Goal: Navigation & Orientation: Find specific page/section

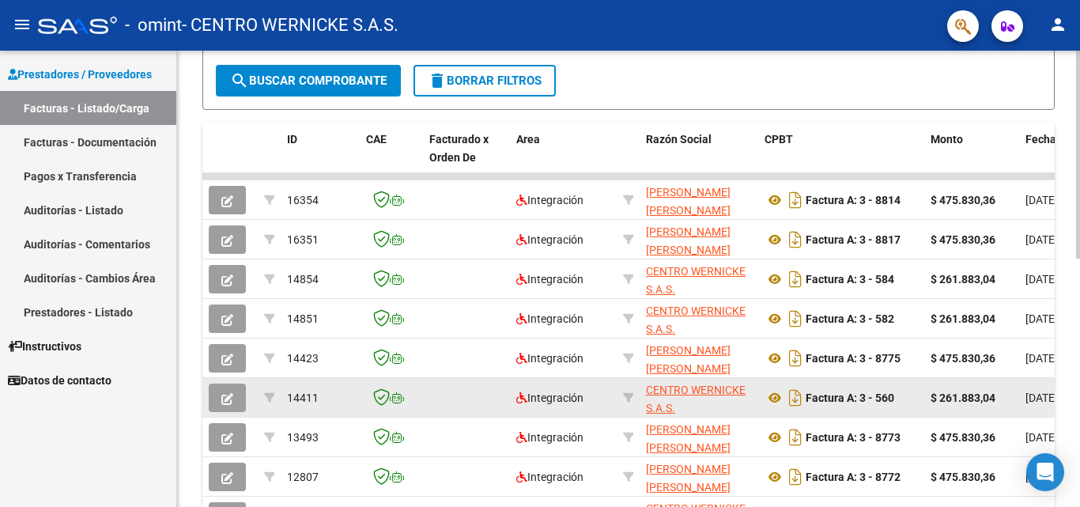
scroll to position [546, 0]
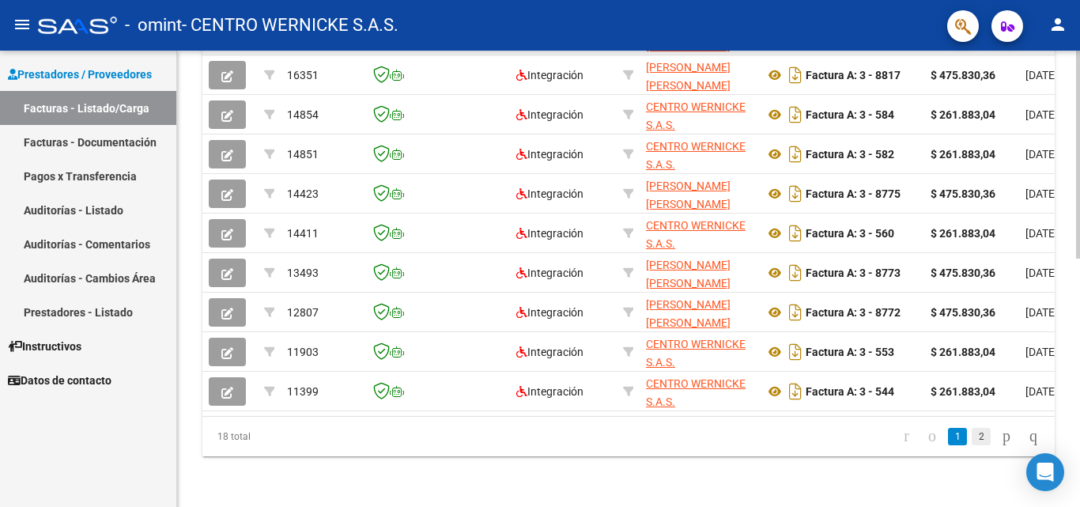
click at [971, 439] on link "2" at bounding box center [980, 436] width 19 height 17
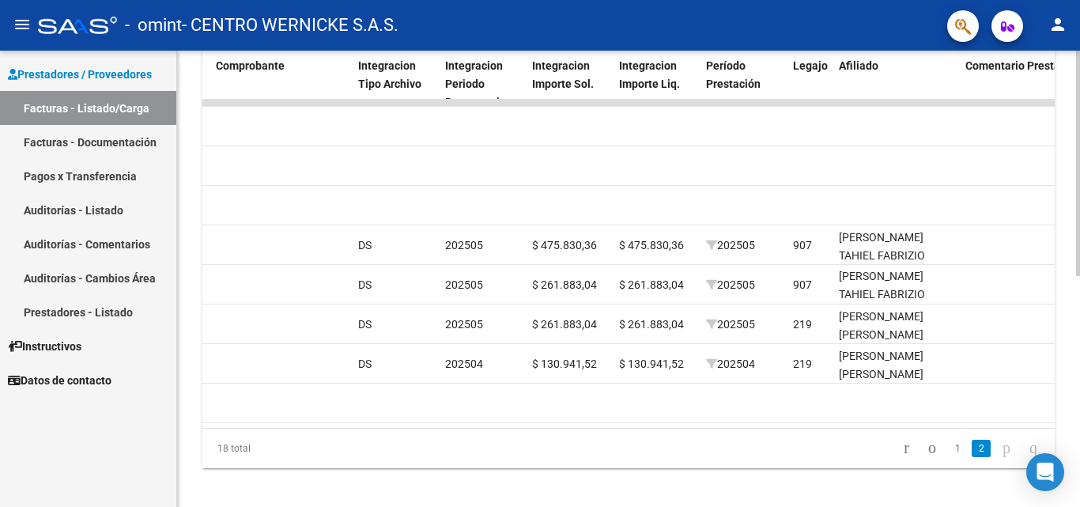
scroll to position [467, 0]
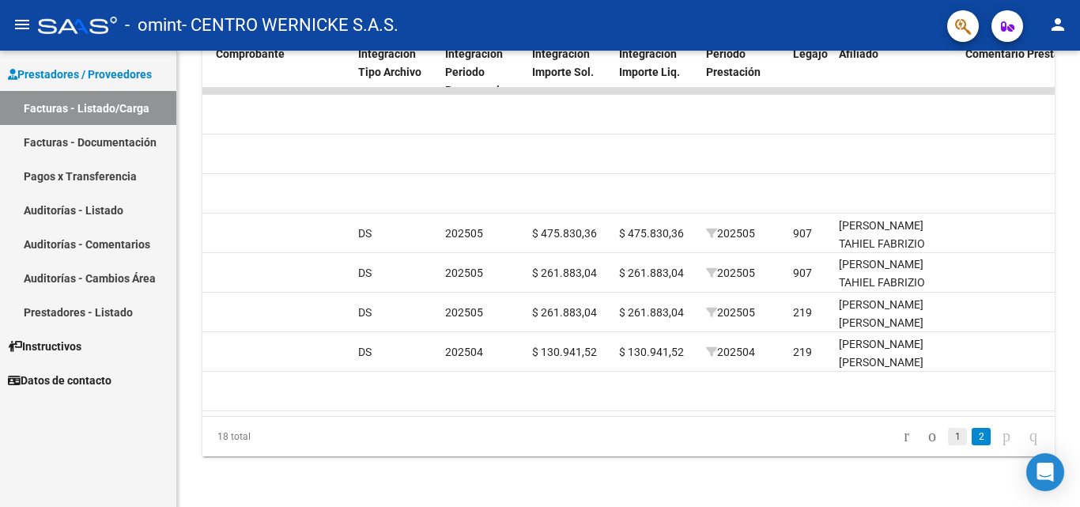
click at [948, 439] on link "1" at bounding box center [957, 436] width 19 height 17
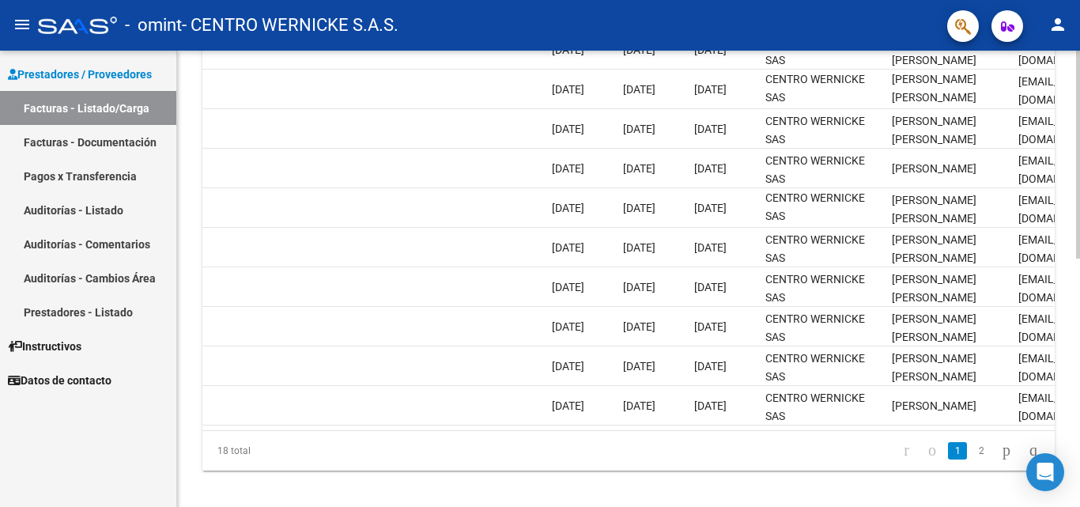
scroll to position [514, 0]
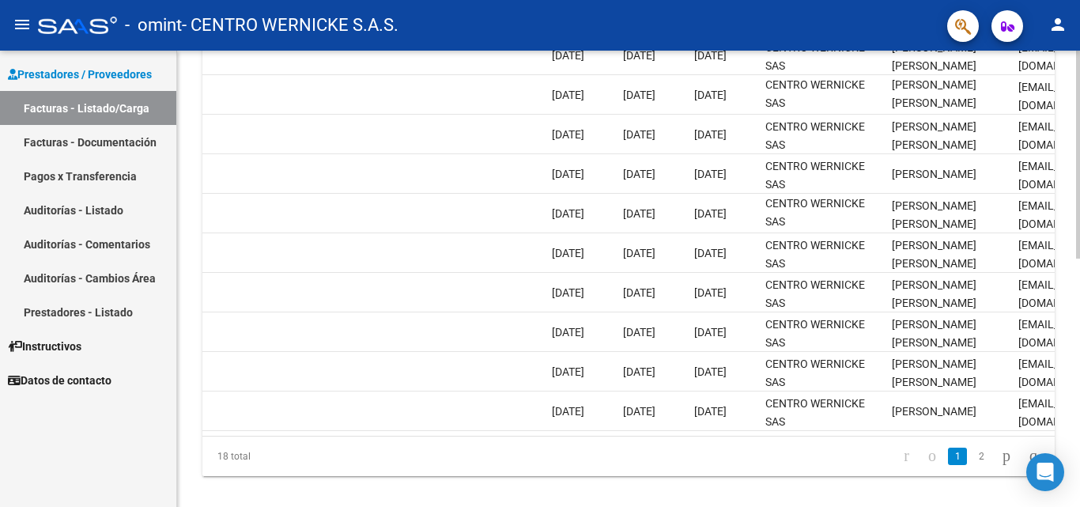
click at [1079, 358] on div at bounding box center [1078, 394] width 4 height 208
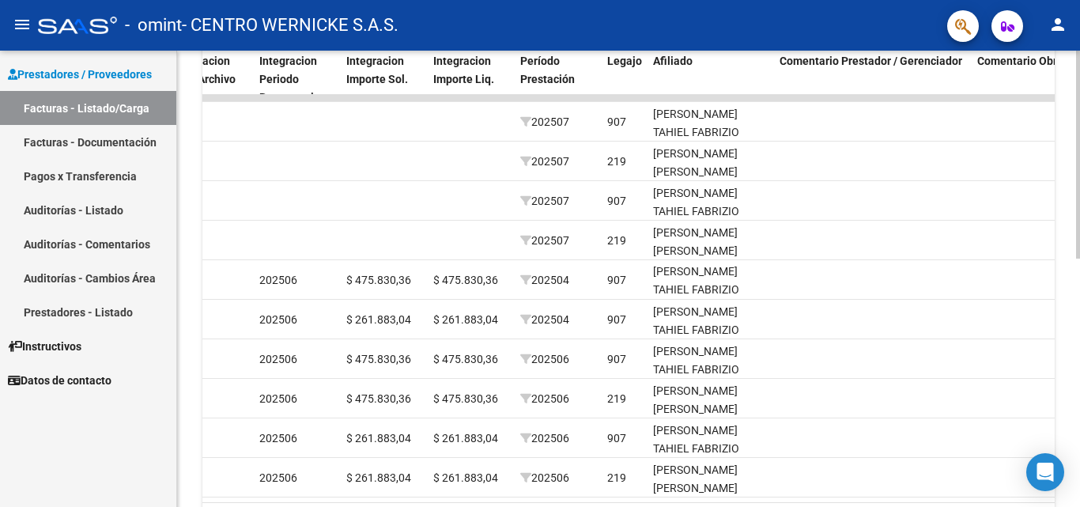
scroll to position [456, 0]
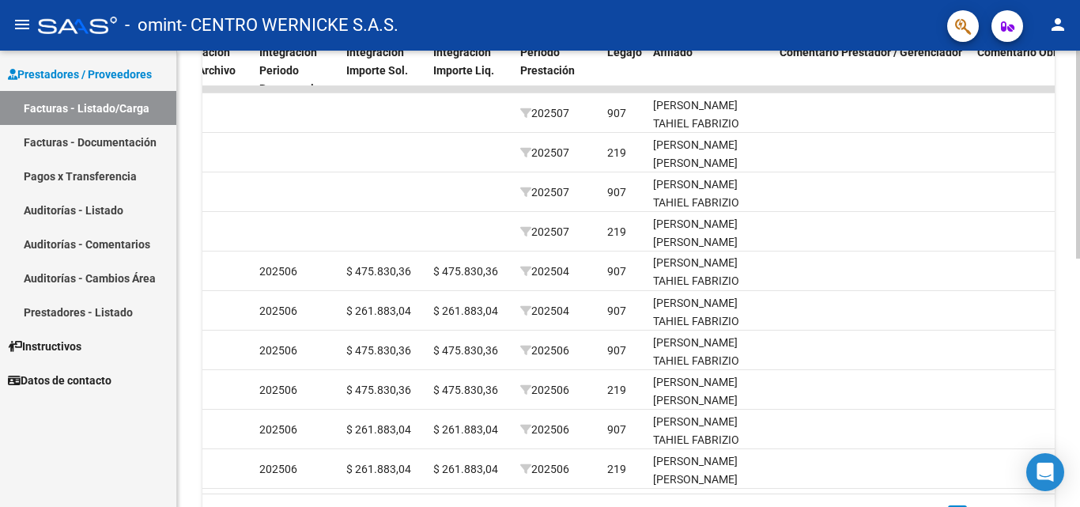
click at [1079, 362] on div at bounding box center [1078, 367] width 4 height 208
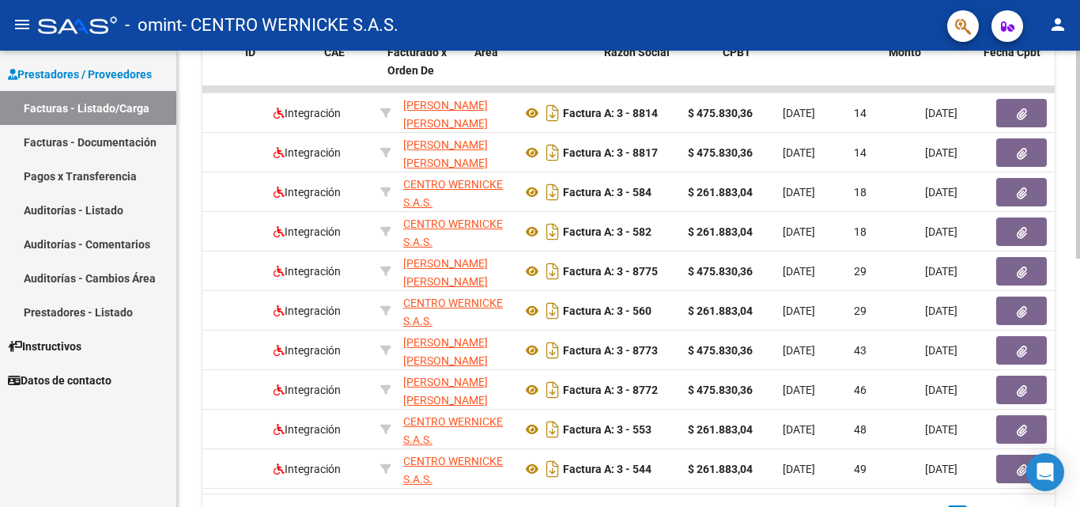
scroll to position [0, 0]
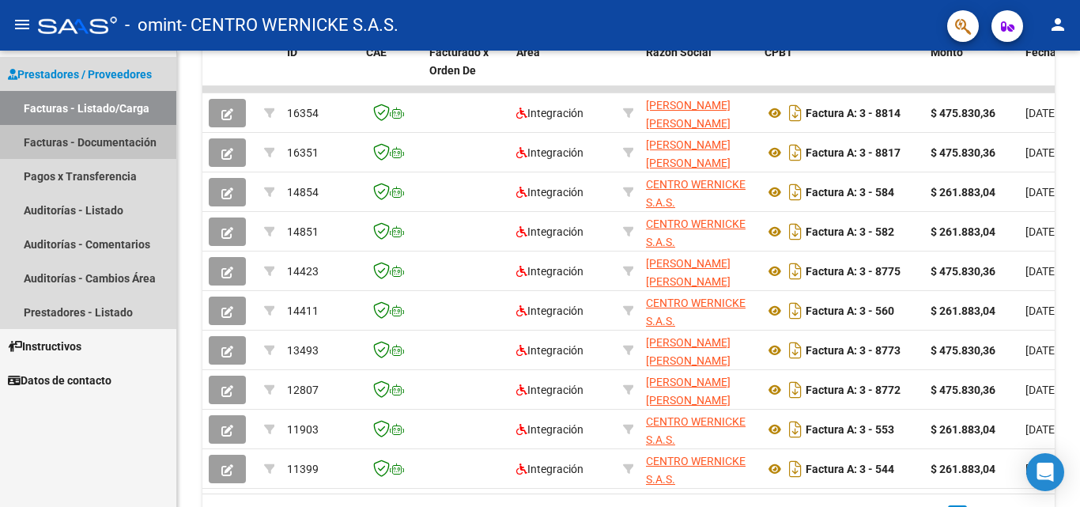
click at [135, 126] on link "Facturas - Documentación" at bounding box center [88, 142] width 176 height 34
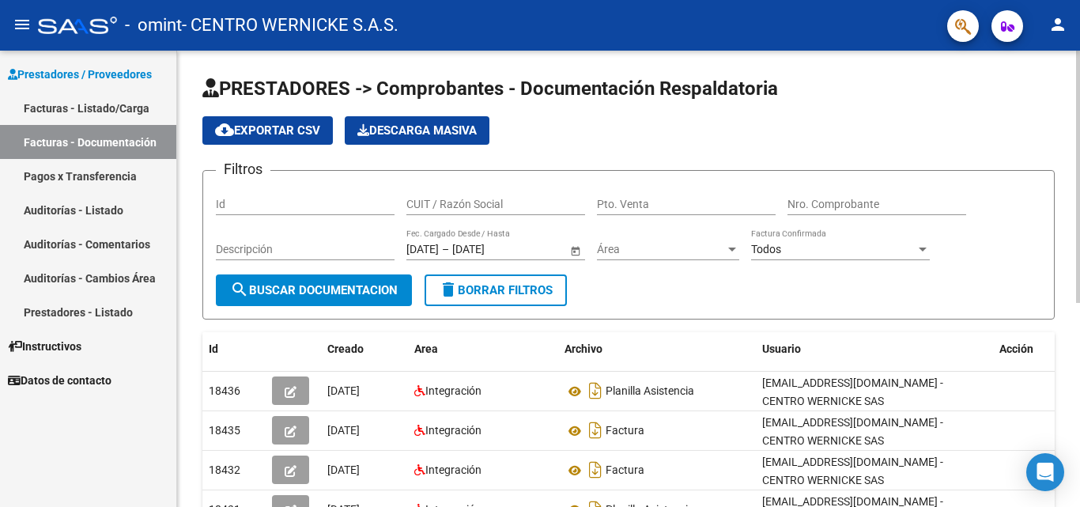
scroll to position [184, 0]
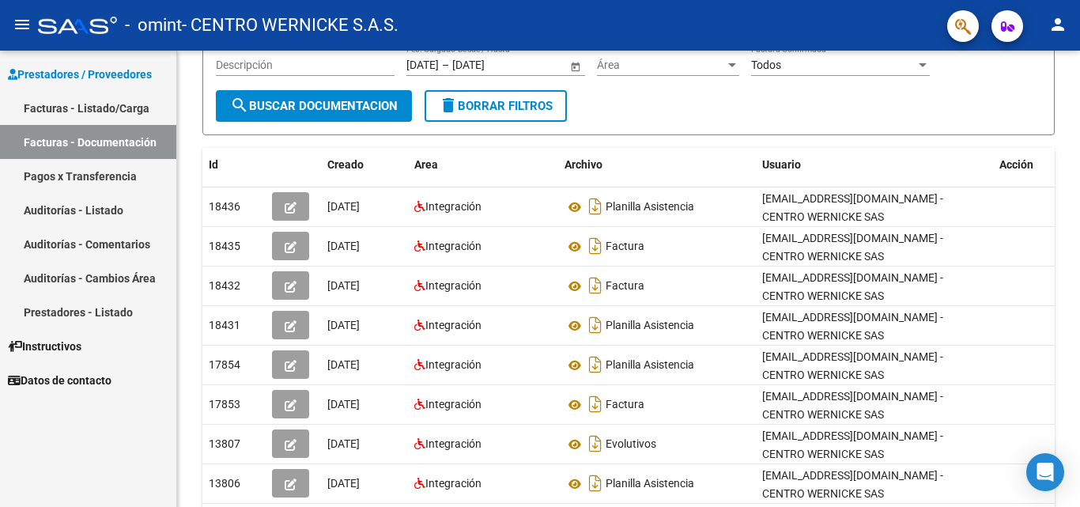
click at [123, 178] on link "Pagos x Transferencia" at bounding box center [88, 176] width 176 height 34
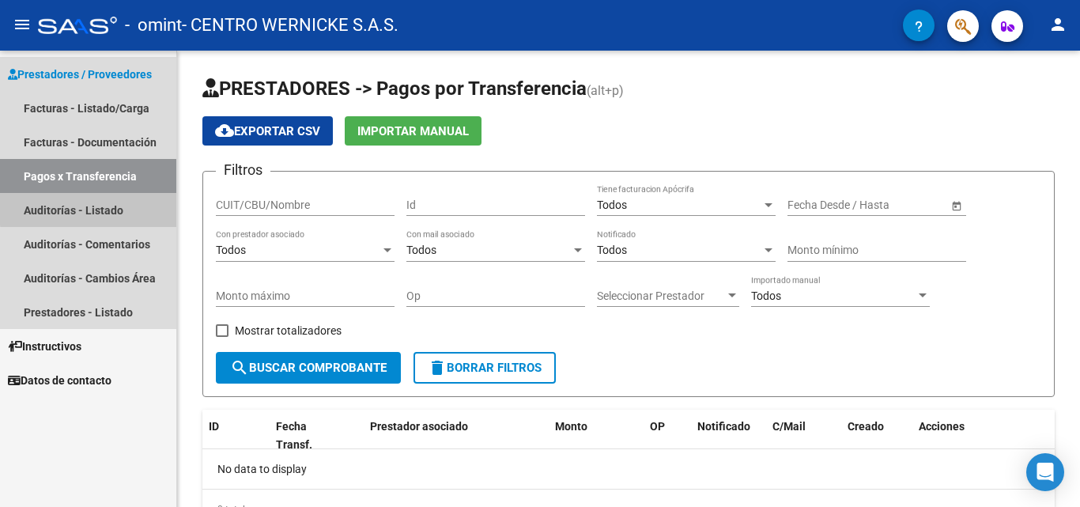
click at [111, 207] on link "Auditorías - Listado" at bounding box center [88, 210] width 176 height 34
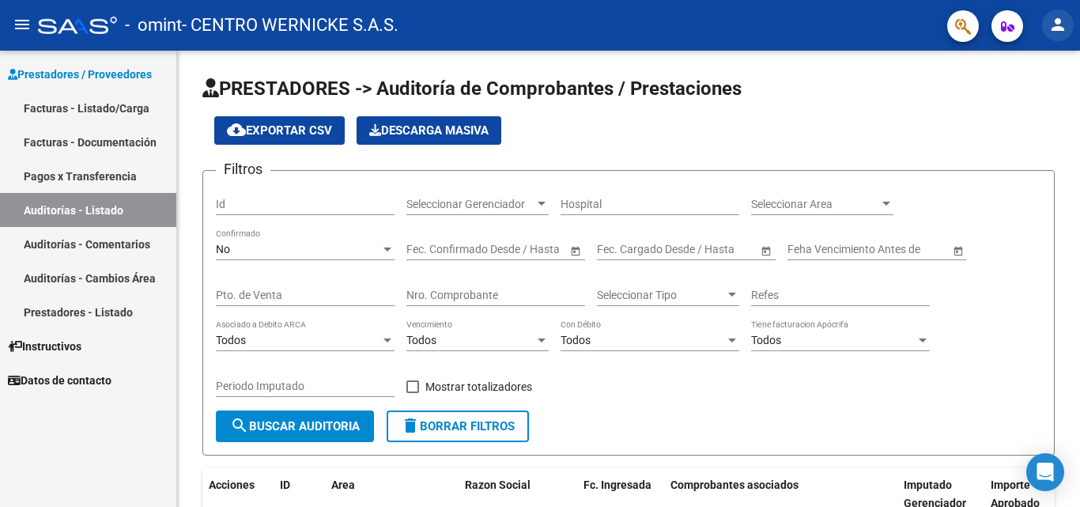
click at [1062, 19] on mat-icon "person" at bounding box center [1057, 24] width 19 height 19
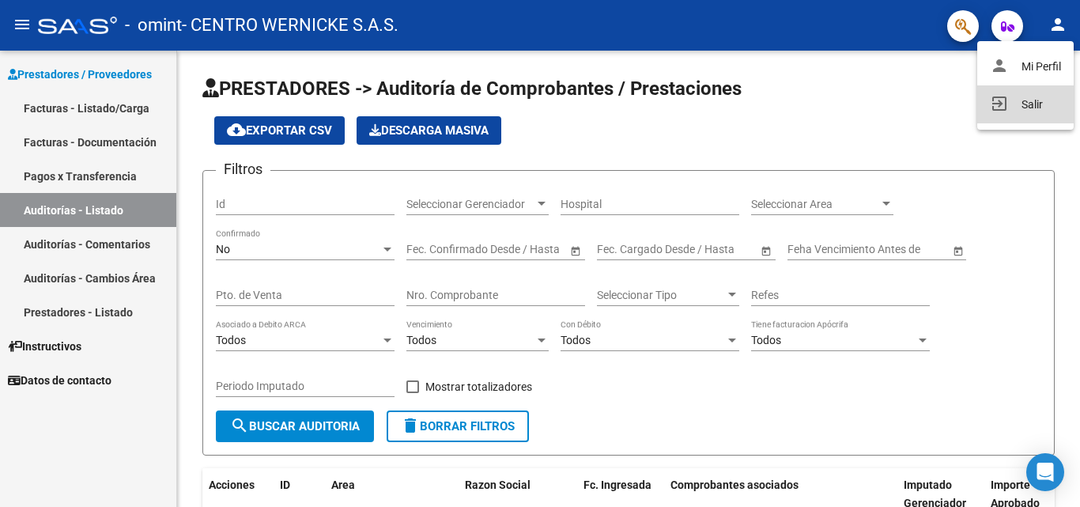
click at [1039, 104] on button "exit_to_app Salir" at bounding box center [1025, 104] width 96 height 38
